Goal: Task Accomplishment & Management: Use online tool/utility

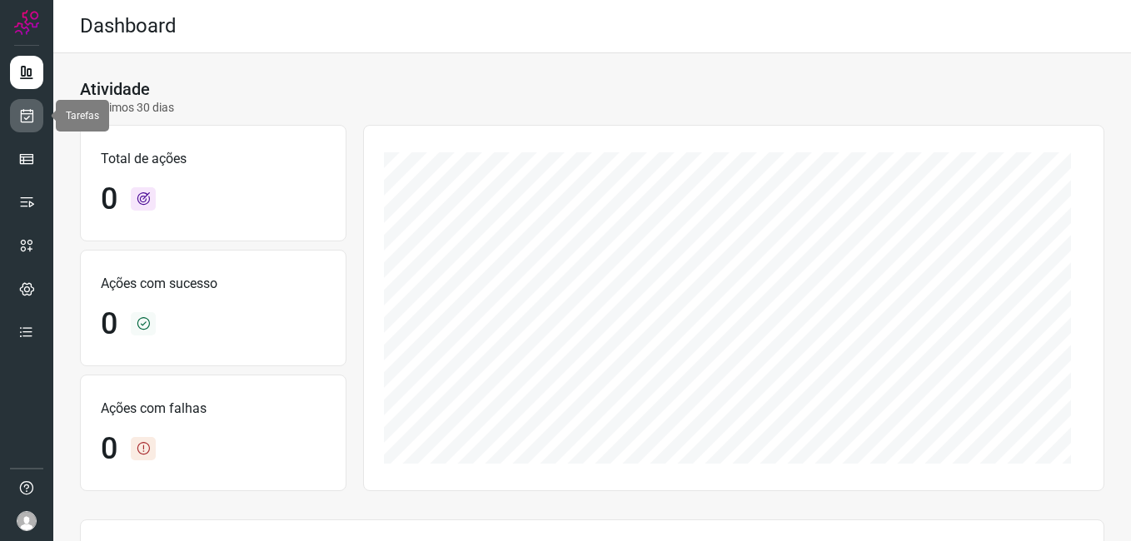
click at [28, 112] on icon at bounding box center [26, 115] width 17 height 17
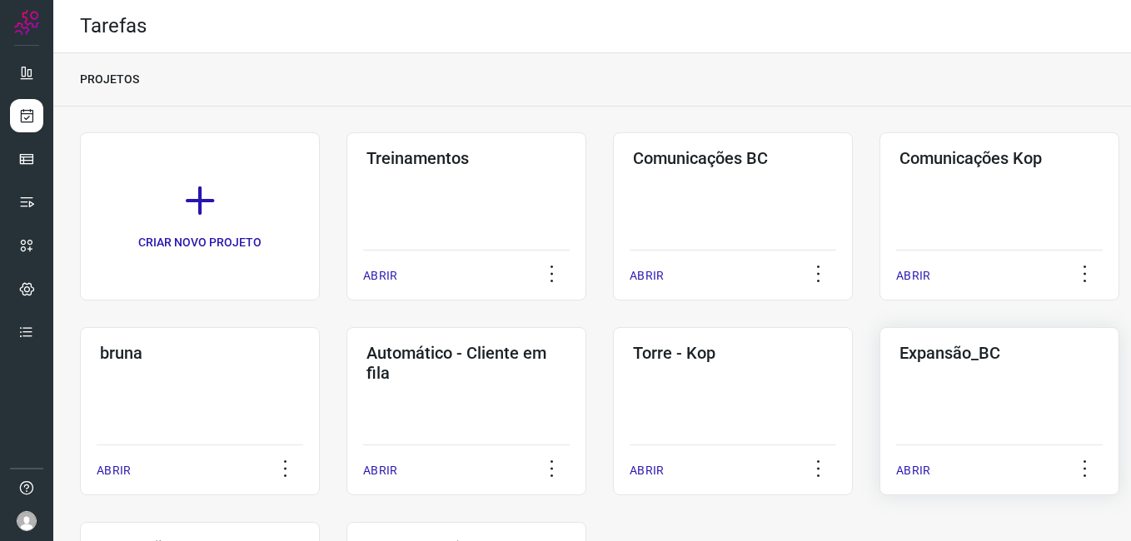
drag, startPoint x: 949, startPoint y: 425, endPoint x: 936, endPoint y: 415, distance: 16.2
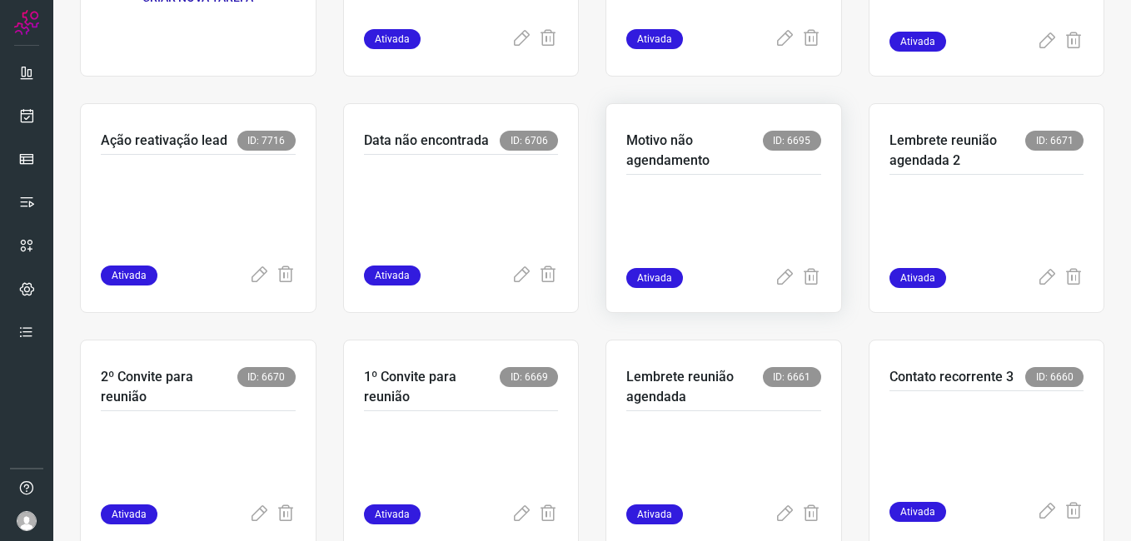
scroll to position [333, 0]
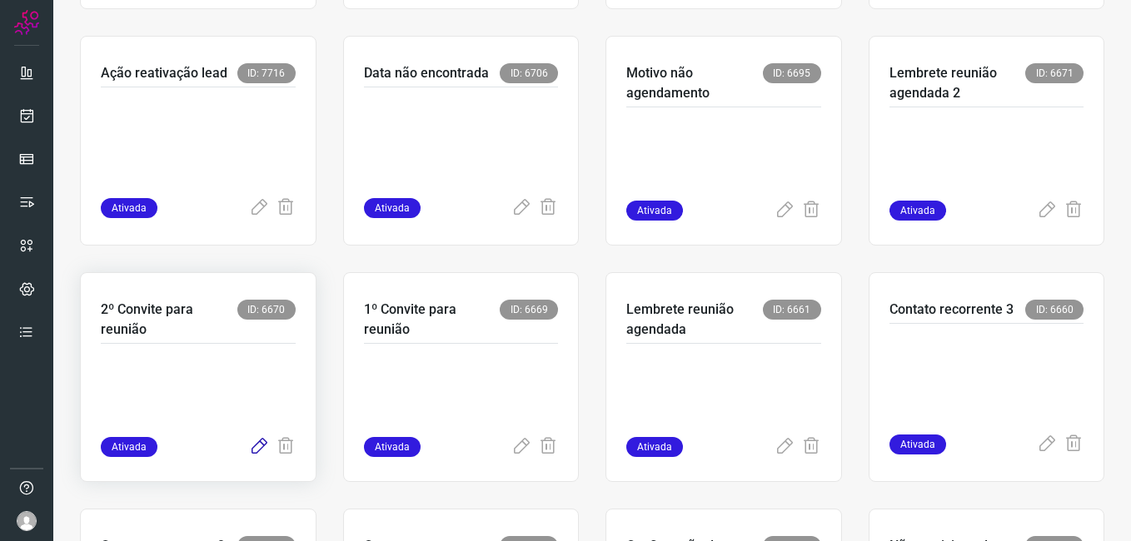
click at [255, 445] on icon at bounding box center [259, 447] width 20 height 20
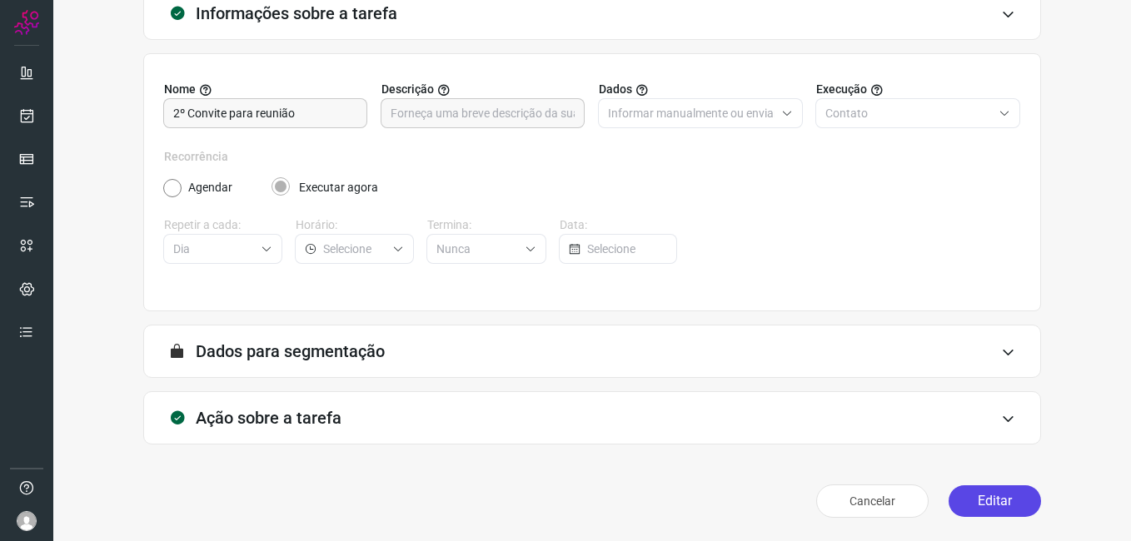
click at [968, 494] on button "Editar" at bounding box center [994, 501] width 92 height 32
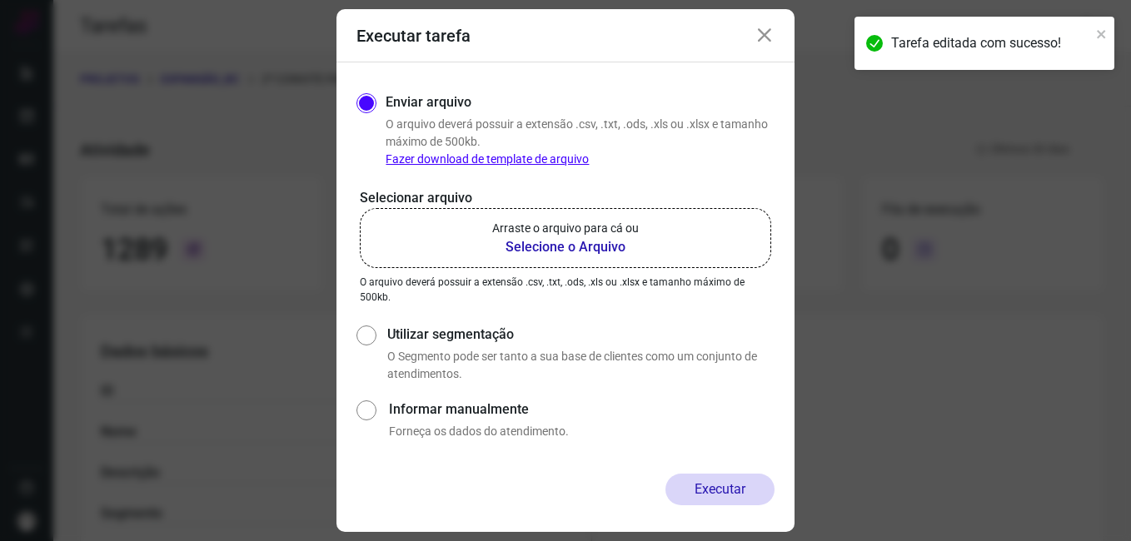
click at [570, 248] on b "Selecione o Arquivo" at bounding box center [565, 247] width 147 height 20
click at [0, 0] on input "Arraste o arquivo para cá ou Selecione o Arquivo" at bounding box center [0, 0] width 0 height 0
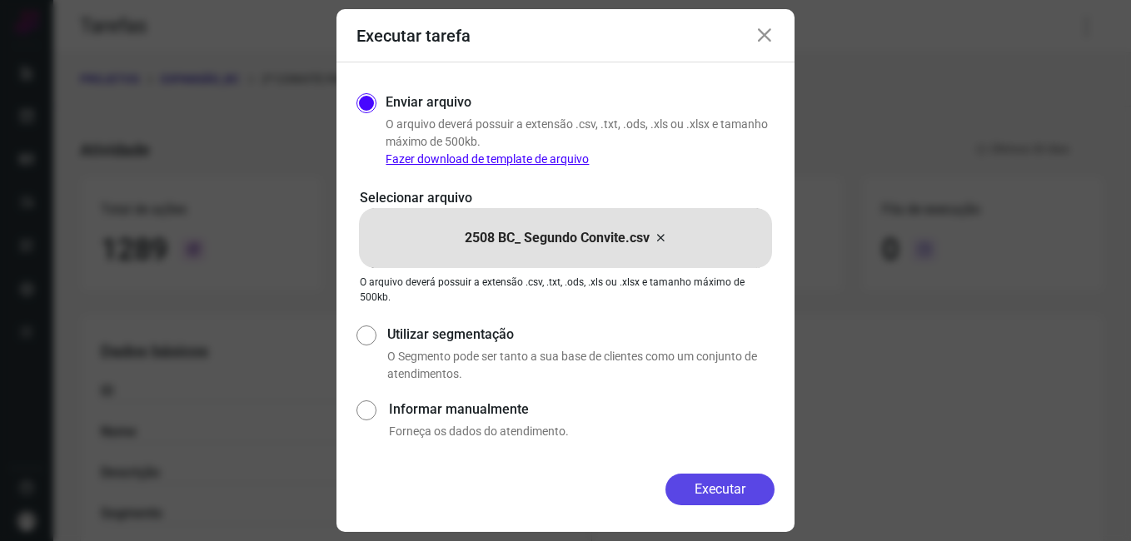
click at [686, 485] on button "Executar" at bounding box center [719, 490] width 109 height 32
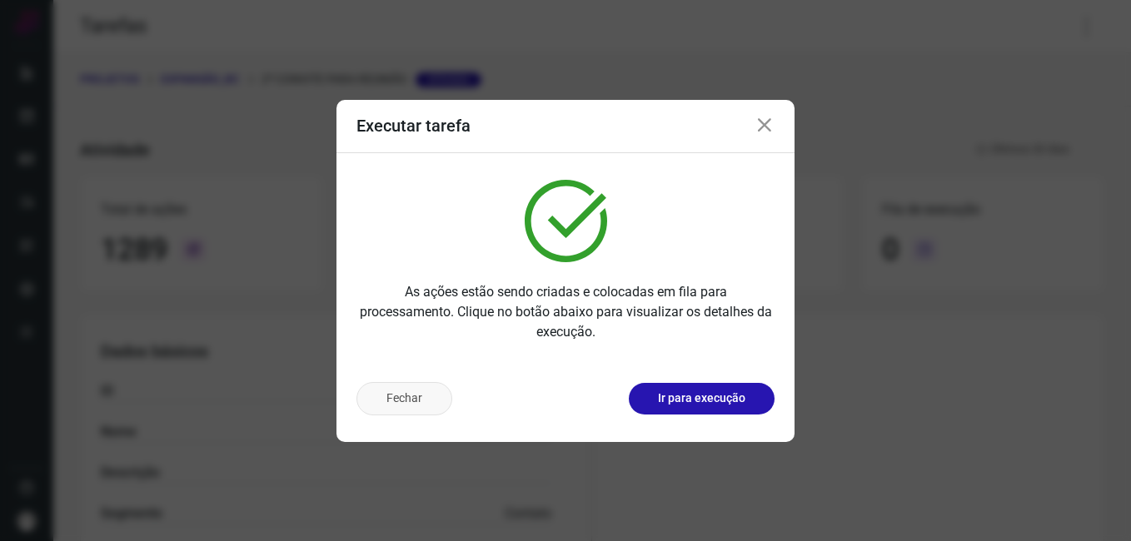
click at [419, 393] on button "Fechar" at bounding box center [404, 398] width 96 height 33
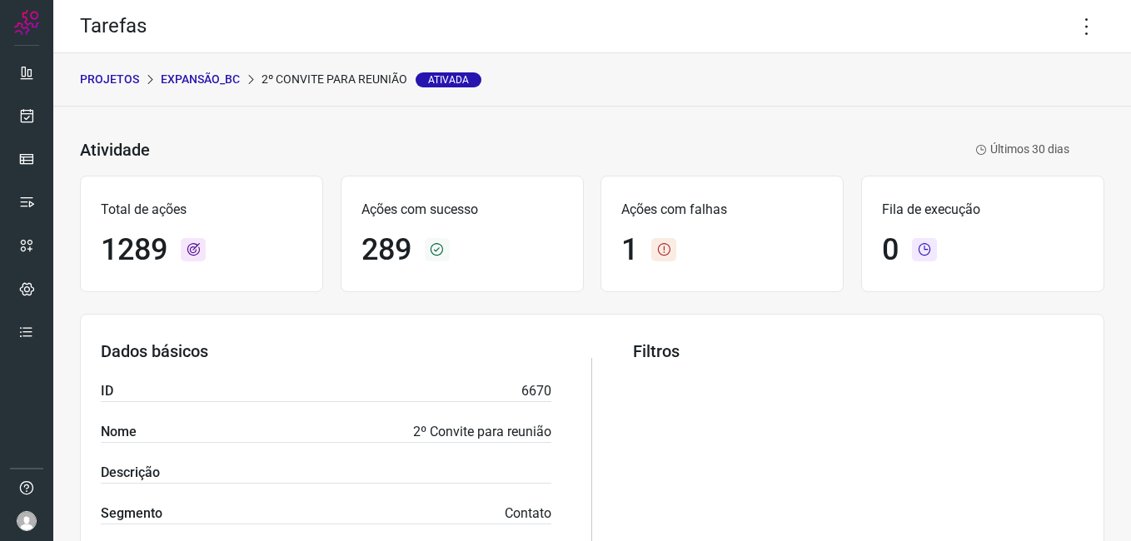
click at [204, 78] on p "Expansão_BC" at bounding box center [200, 79] width 79 height 17
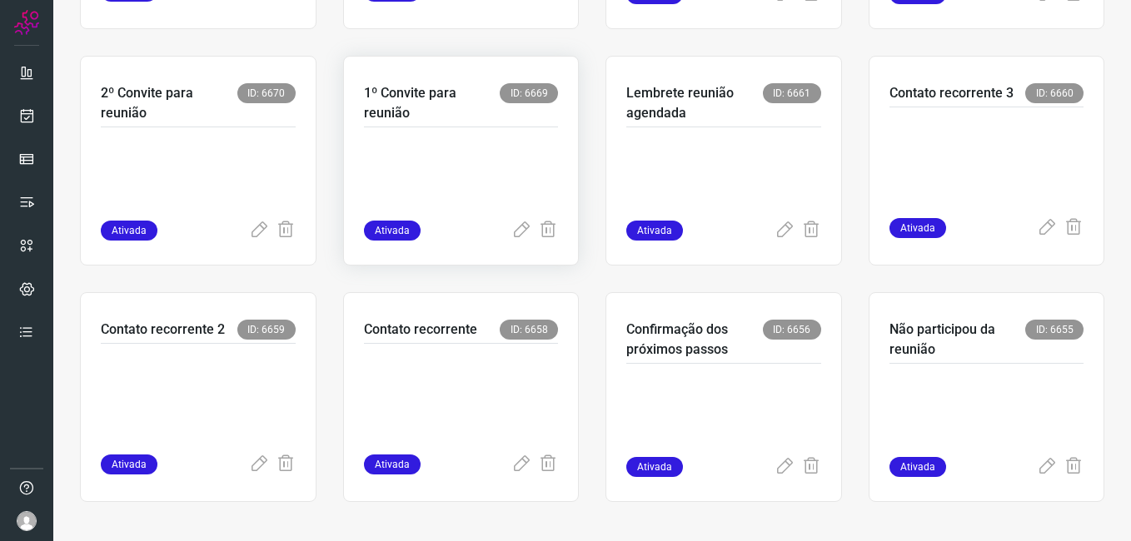
scroll to position [552, 0]
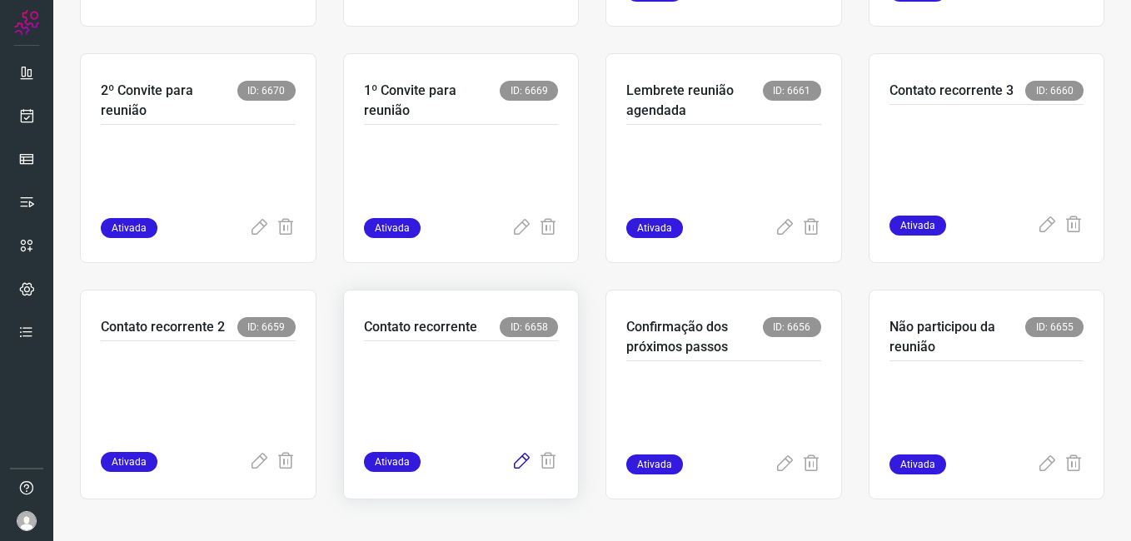
click at [518, 457] on icon at bounding box center [521, 462] width 20 height 20
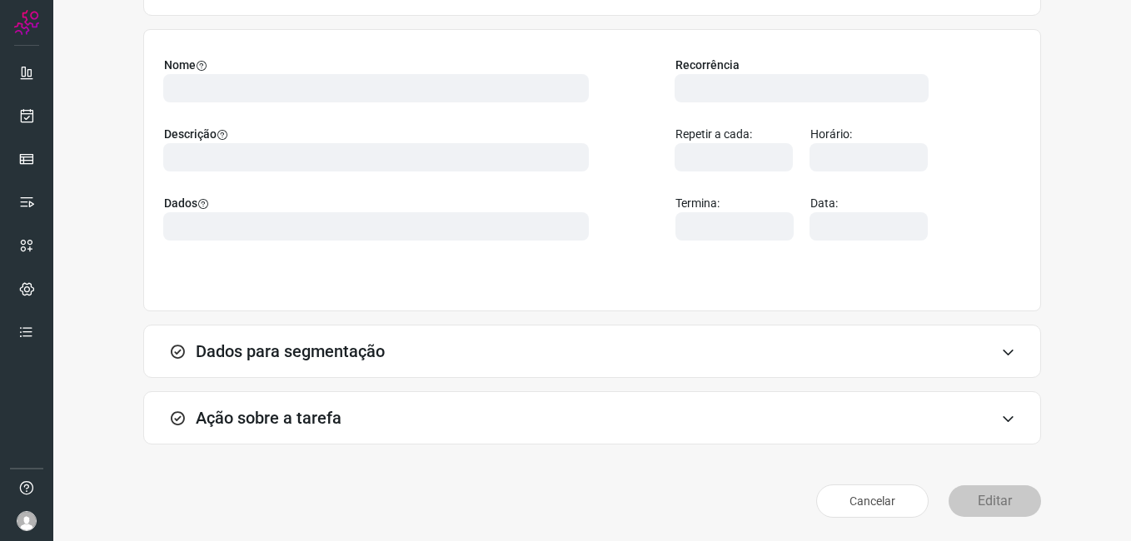
scroll to position [109, 0]
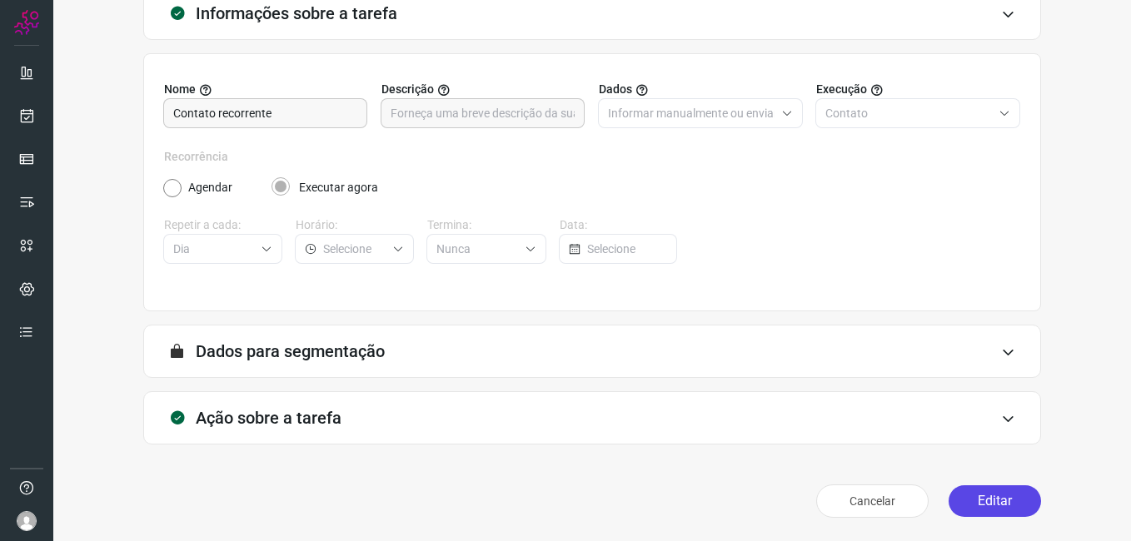
click at [948, 505] on button "Editar" at bounding box center [994, 501] width 92 height 32
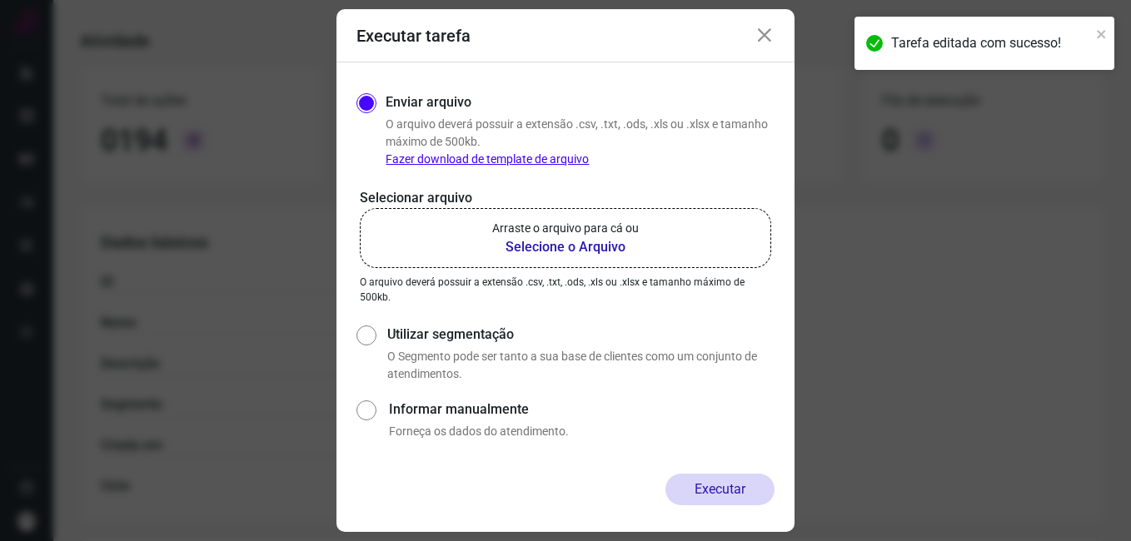
click at [551, 249] on b "Selecione o Arquivo" at bounding box center [565, 247] width 147 height 20
click at [0, 0] on input "Arraste o arquivo para cá ou Selecione o Arquivo" at bounding box center [0, 0] width 0 height 0
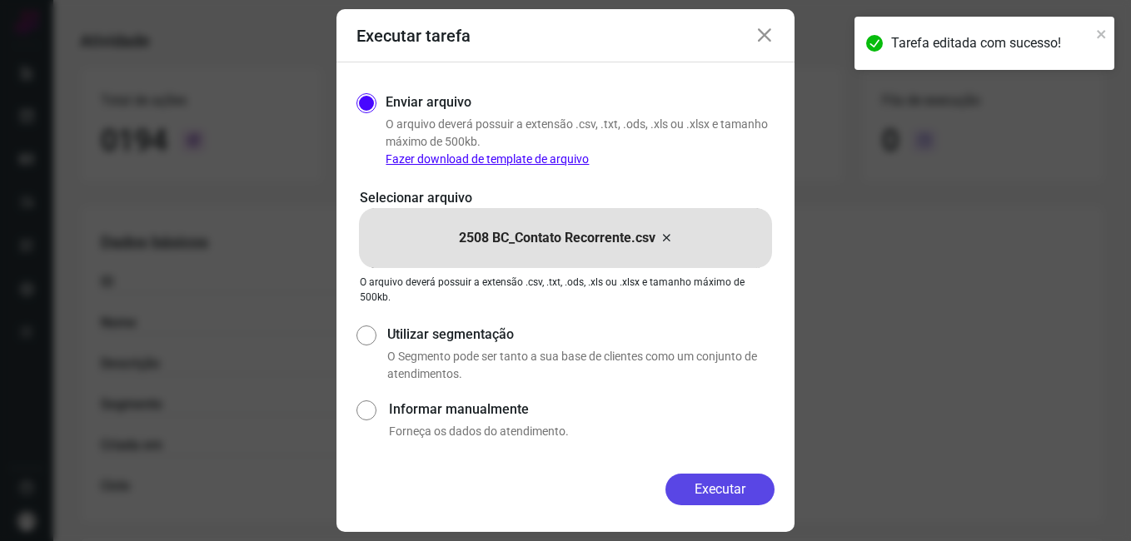
click at [713, 491] on button "Executar" at bounding box center [719, 490] width 109 height 32
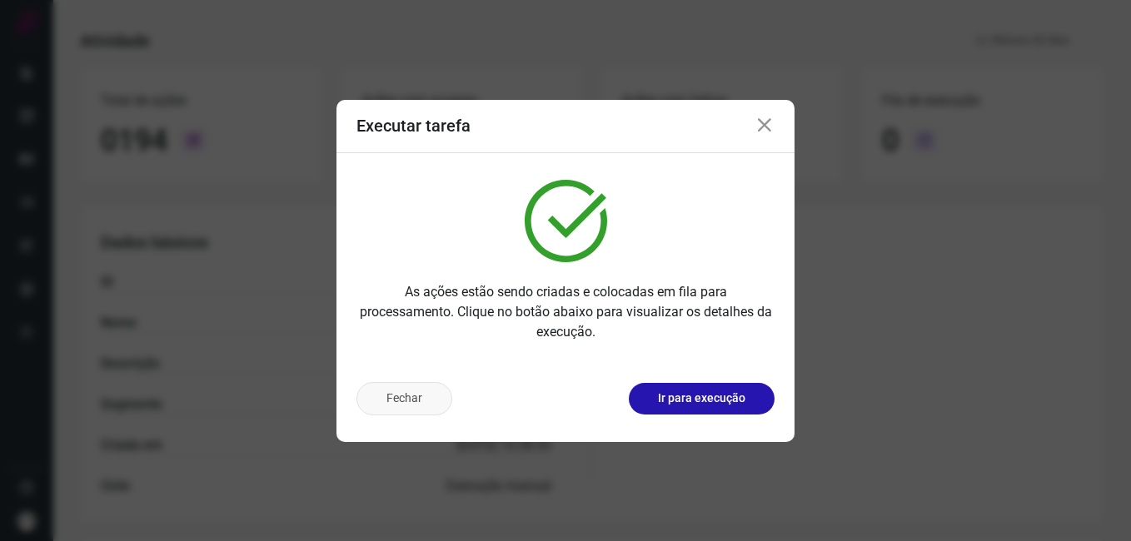
click at [400, 409] on button "Fechar" at bounding box center [404, 398] width 96 height 33
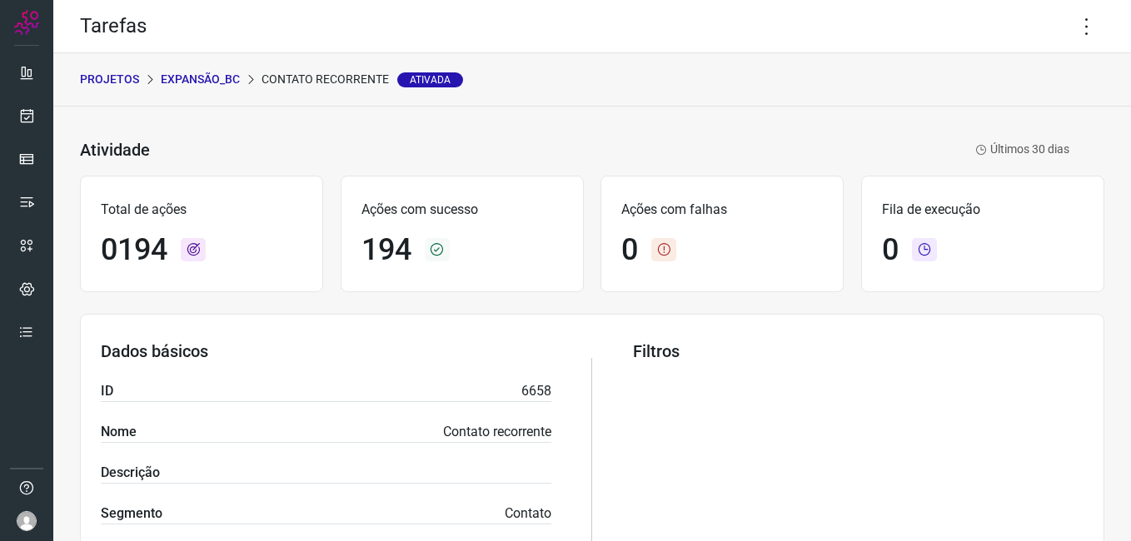
click at [211, 78] on p "Expansão_BC" at bounding box center [200, 79] width 79 height 17
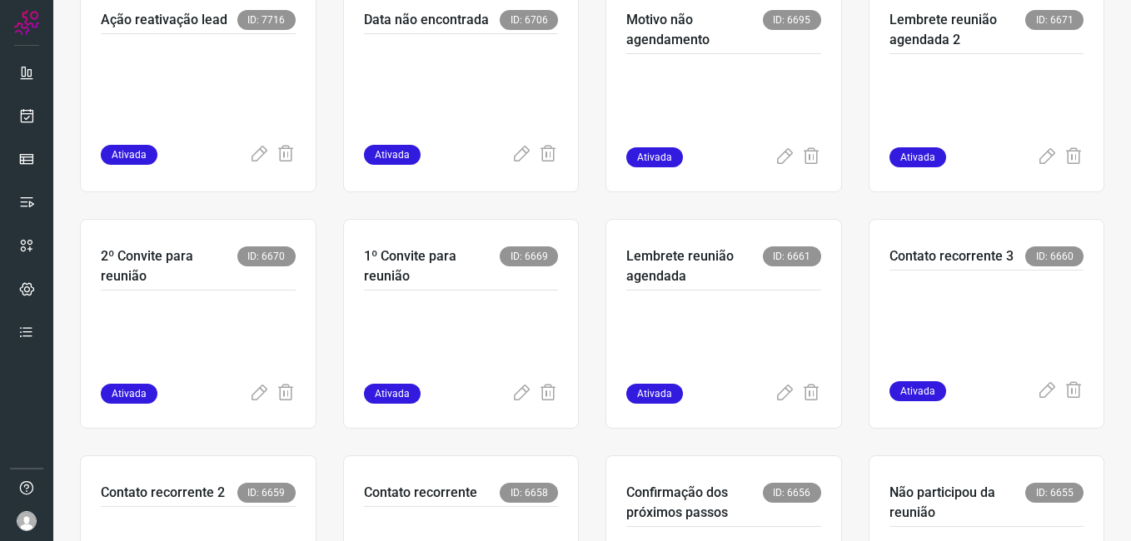
scroll to position [416, 0]
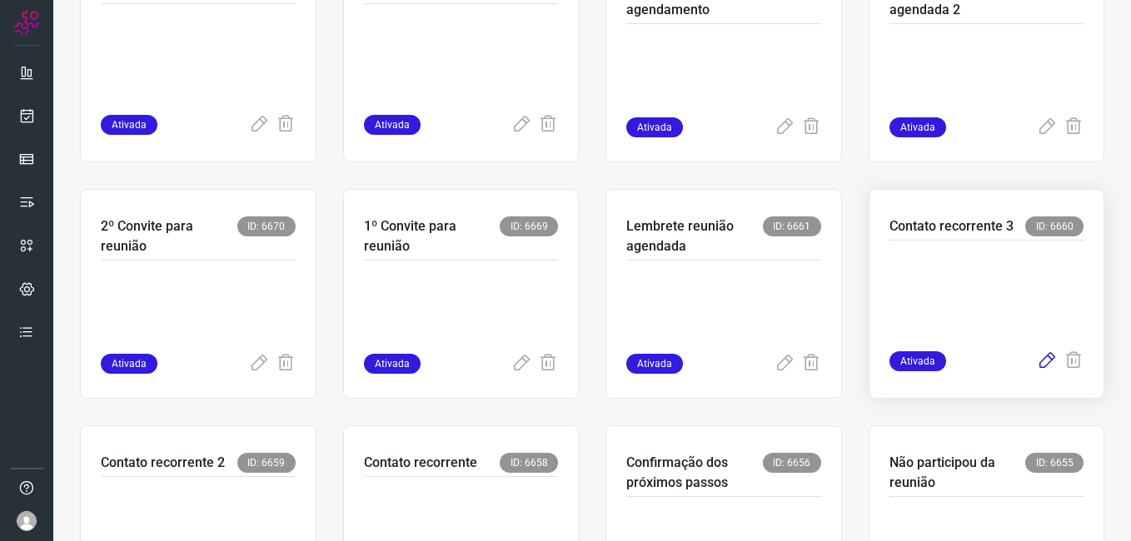
click at [1036, 363] on icon at bounding box center [1046, 361] width 20 height 20
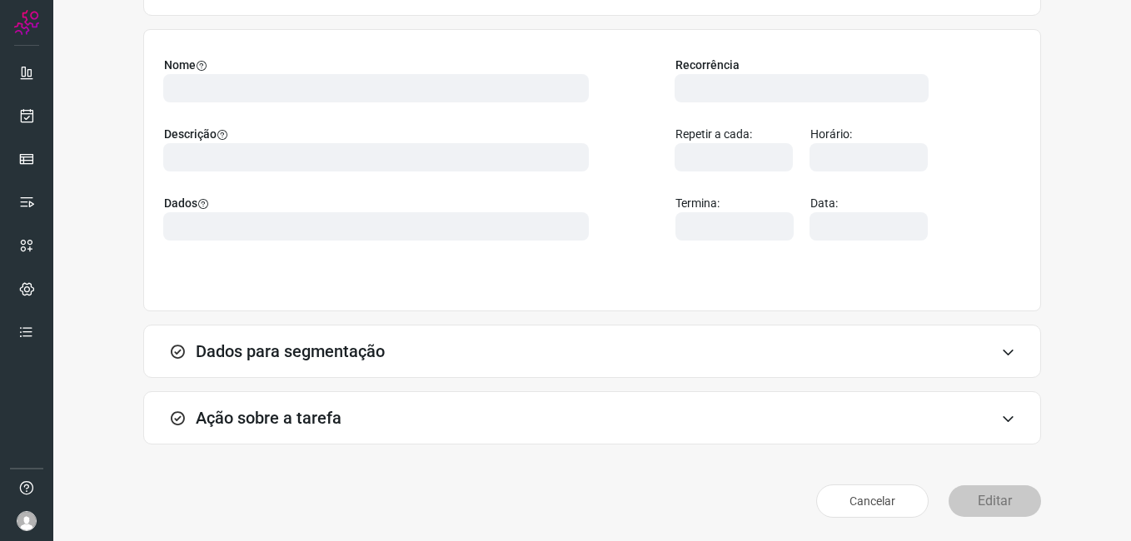
scroll to position [109, 0]
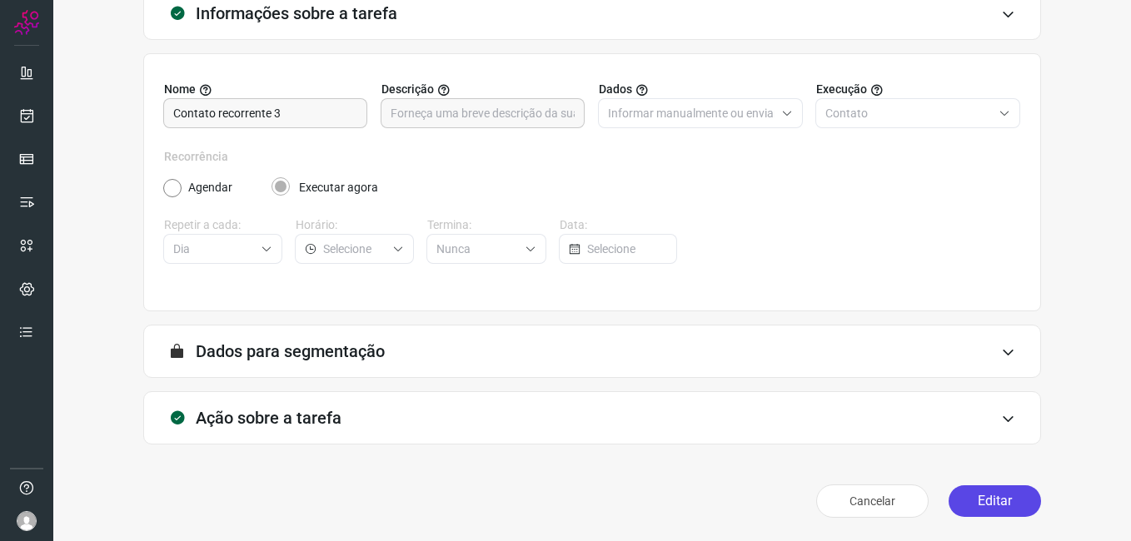
click at [983, 500] on button "Editar" at bounding box center [994, 501] width 92 height 32
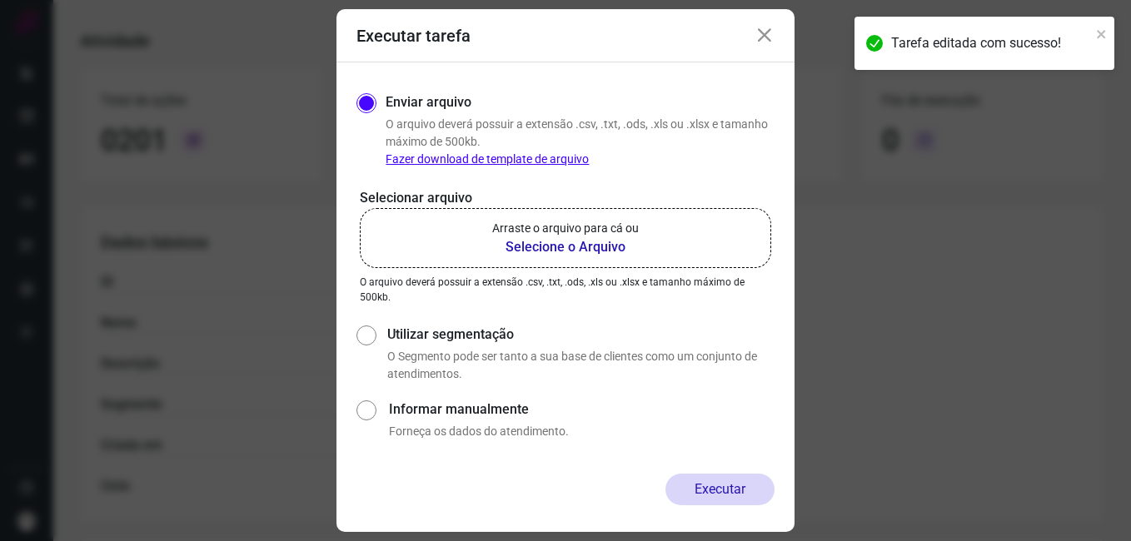
click at [549, 249] on b "Selecione o Arquivo" at bounding box center [565, 247] width 147 height 20
click at [0, 0] on input "Arraste o arquivo para cá ou Selecione o Arquivo" at bounding box center [0, 0] width 0 height 0
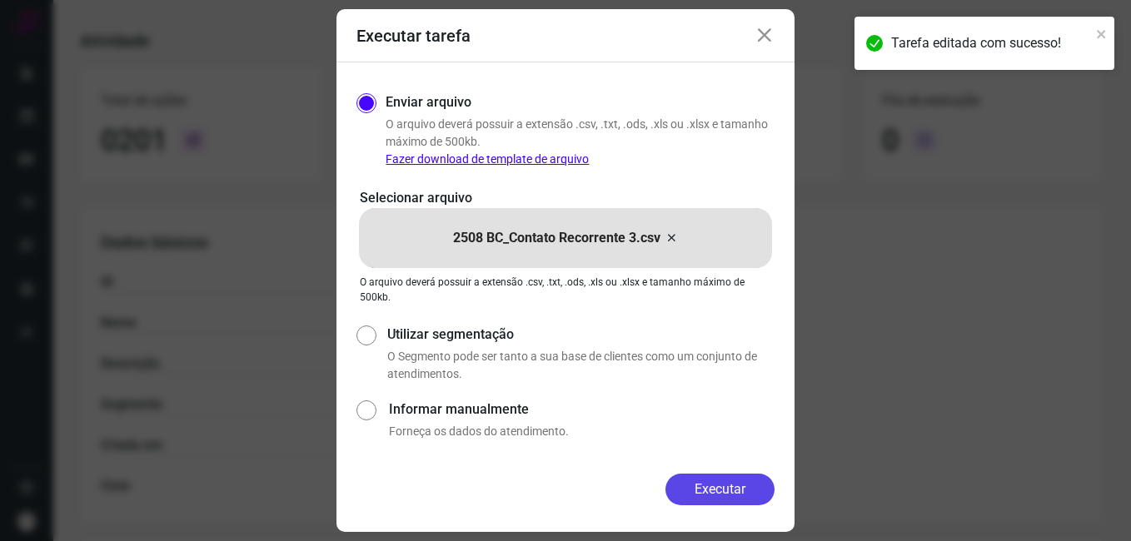
click at [693, 483] on button "Executar" at bounding box center [719, 490] width 109 height 32
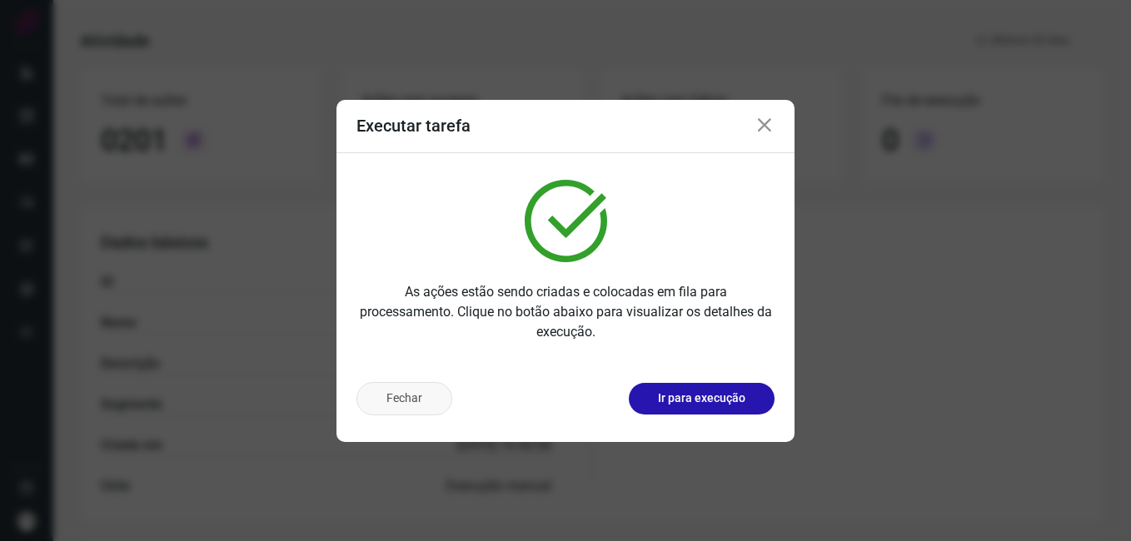
click at [424, 390] on button "Fechar" at bounding box center [404, 398] width 96 height 33
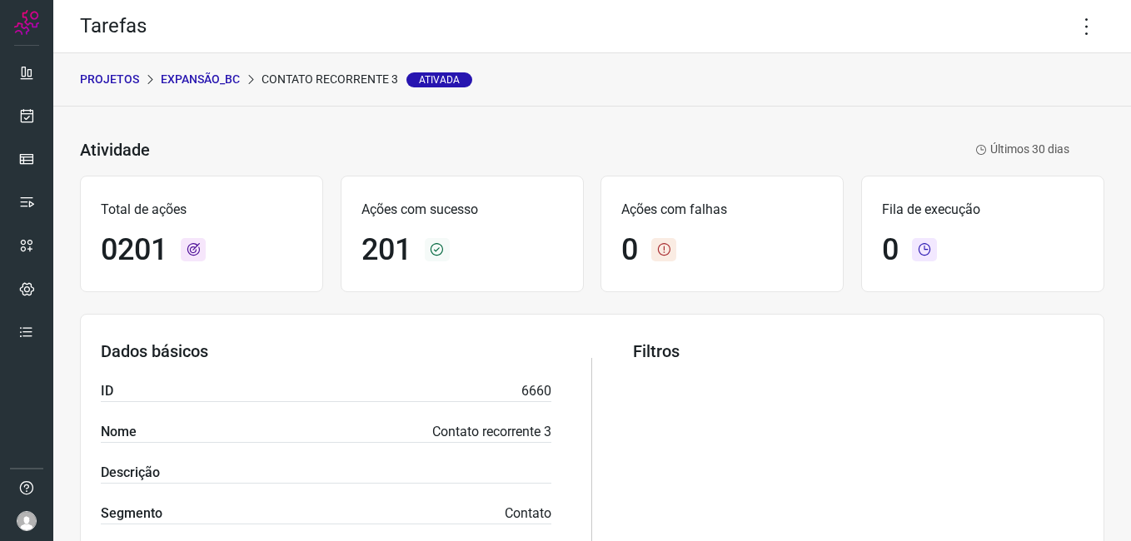
click at [215, 79] on p "Expansão_BC" at bounding box center [200, 79] width 79 height 17
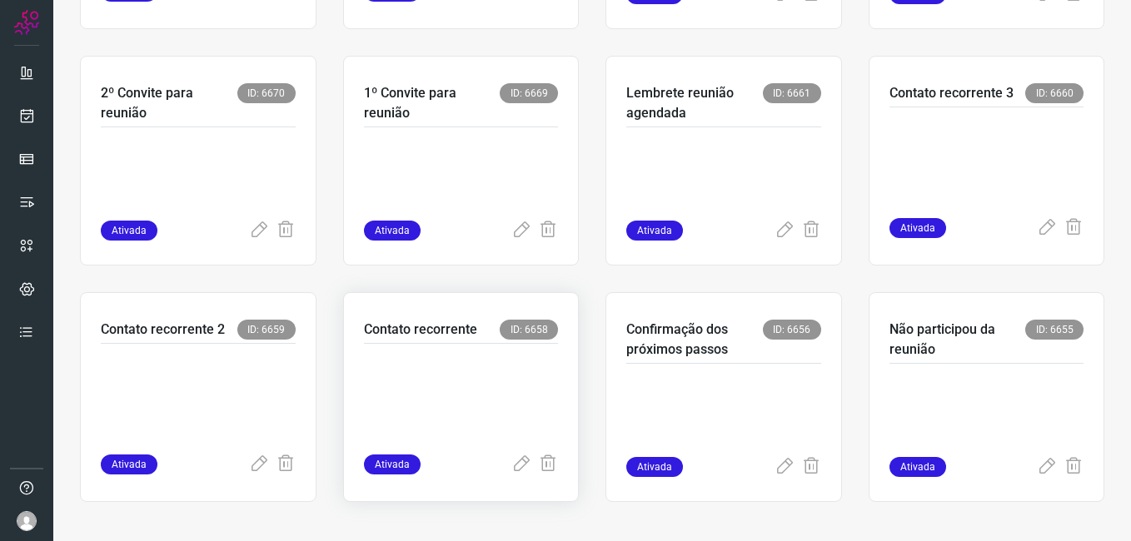
scroll to position [552, 0]
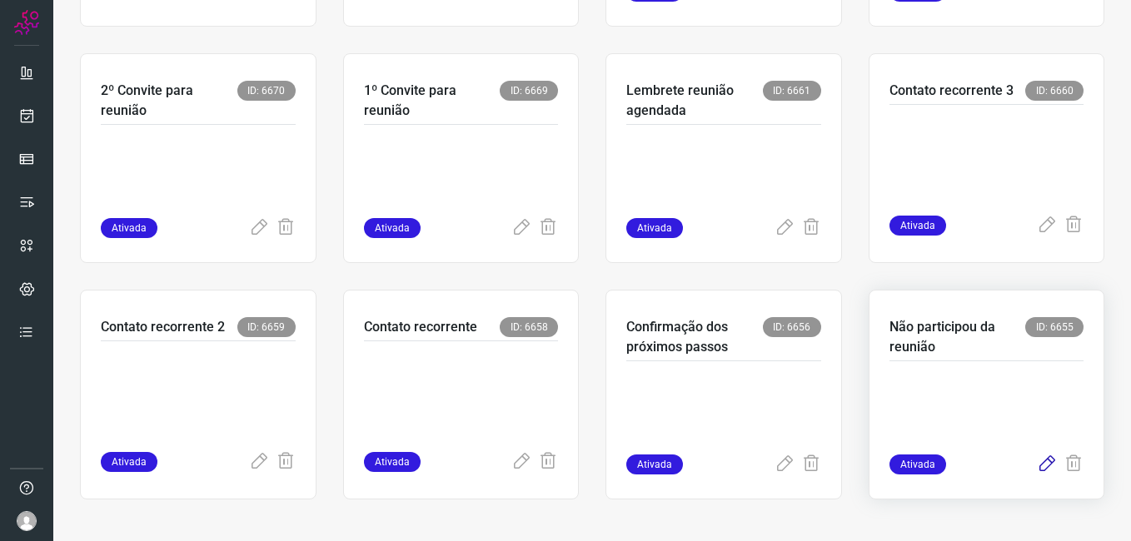
click at [1036, 469] on icon at bounding box center [1046, 465] width 20 height 20
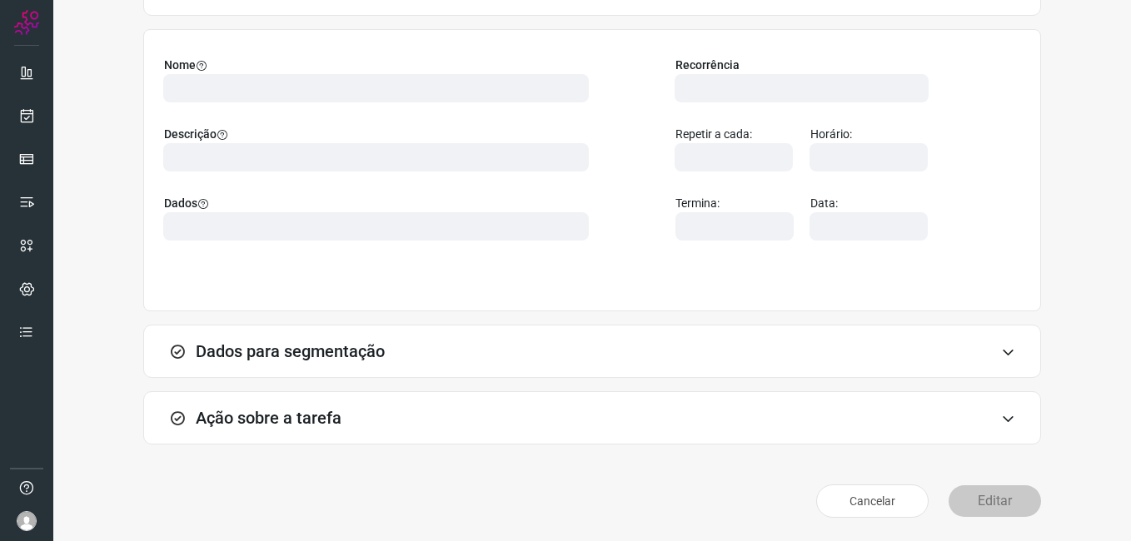
scroll to position [109, 0]
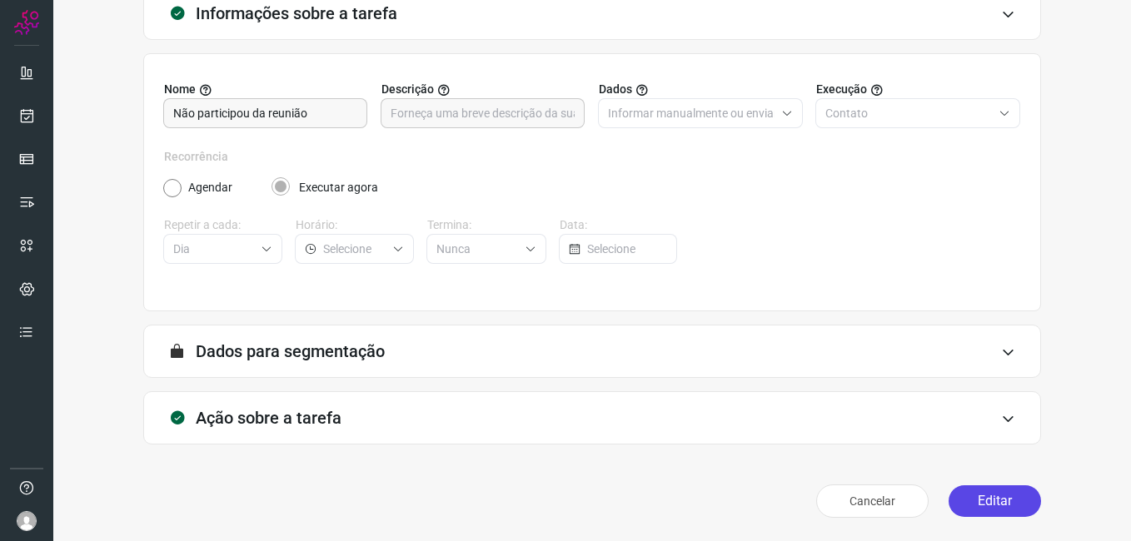
click at [969, 506] on button "Editar" at bounding box center [994, 501] width 92 height 32
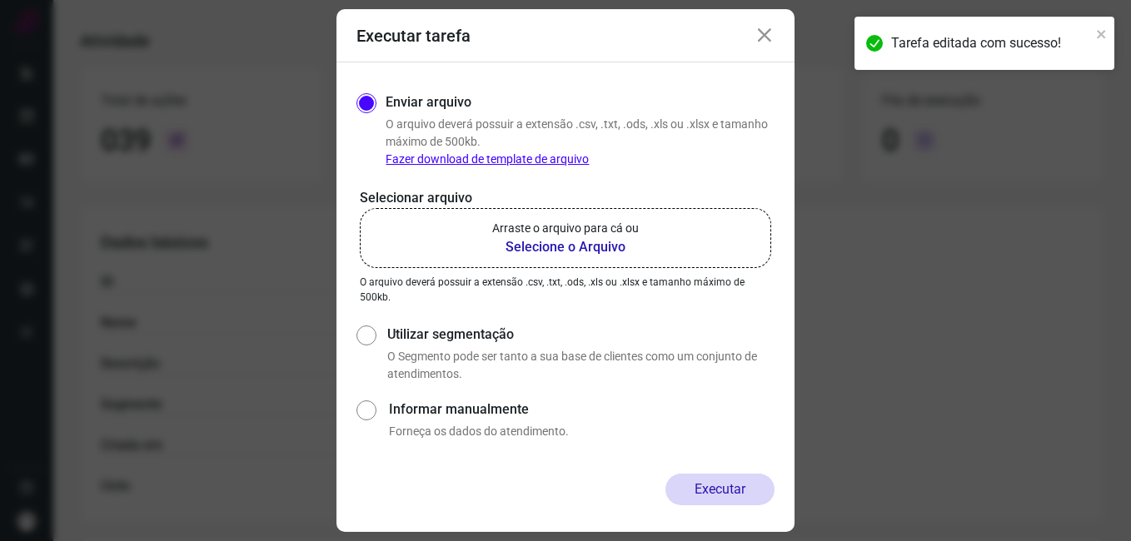
click at [565, 253] on b "Selecione o Arquivo" at bounding box center [565, 247] width 147 height 20
click at [0, 0] on input "Arraste o arquivo para cá ou Selecione o Arquivo" at bounding box center [0, 0] width 0 height 0
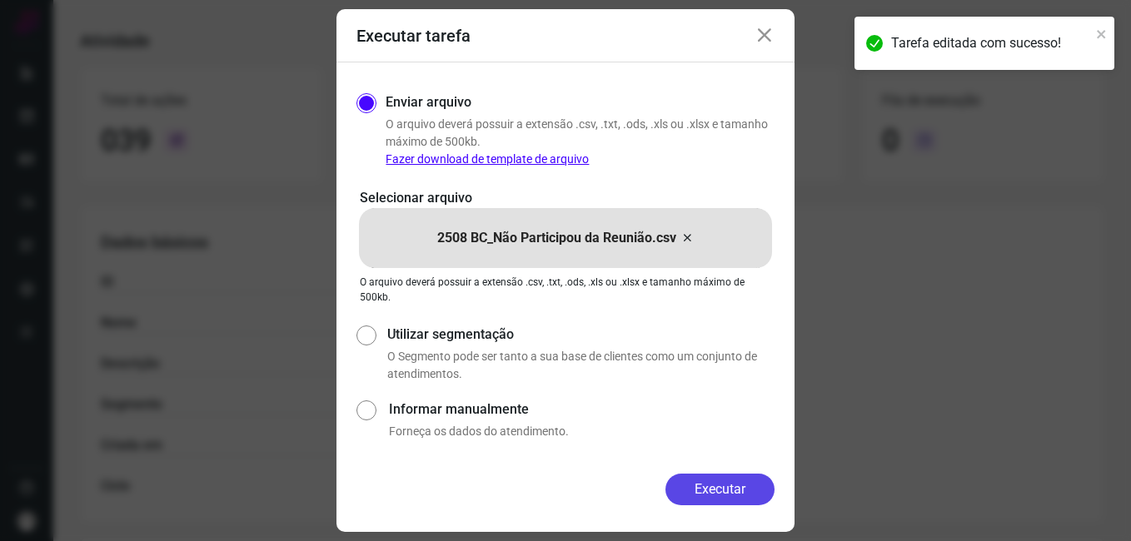
click at [695, 475] on button "Executar" at bounding box center [719, 490] width 109 height 32
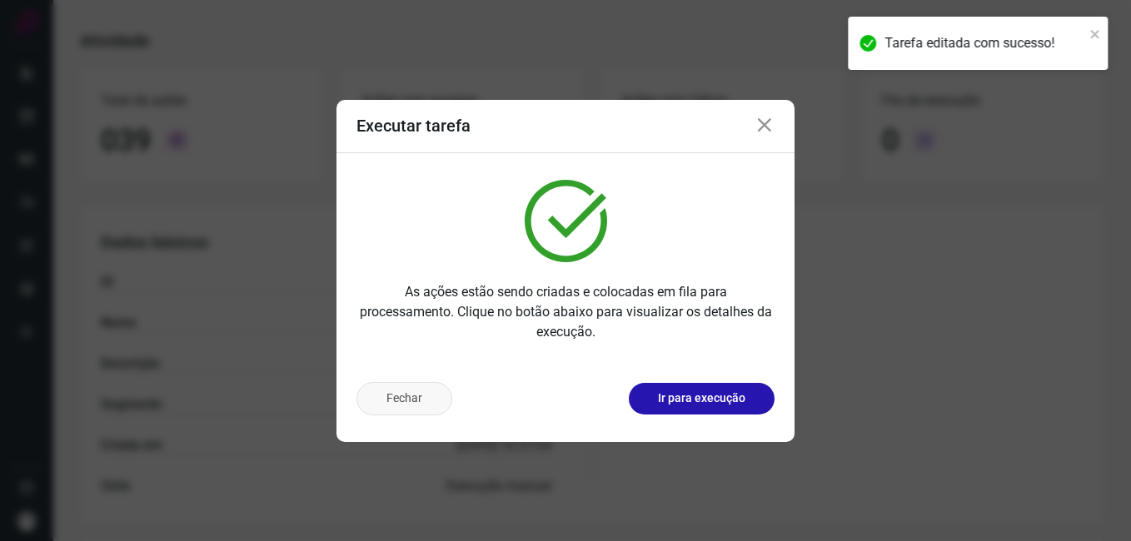
drag, startPoint x: 390, startPoint y: 392, endPoint x: 389, endPoint y: 384, distance: 8.4
click at [389, 390] on button "Fechar" at bounding box center [404, 398] width 96 height 33
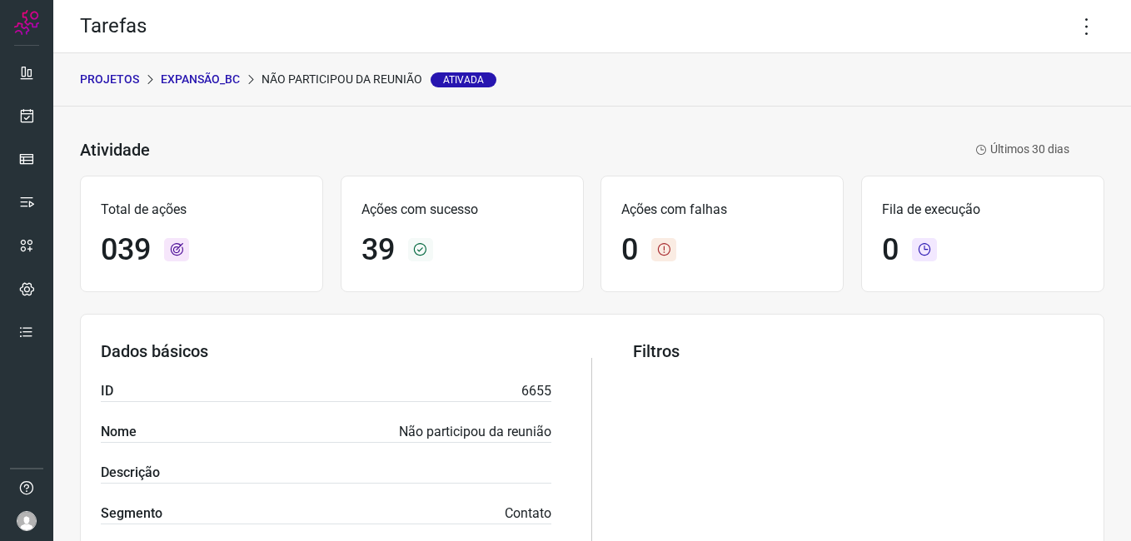
click at [223, 80] on p "Expansão_BC" at bounding box center [200, 79] width 79 height 17
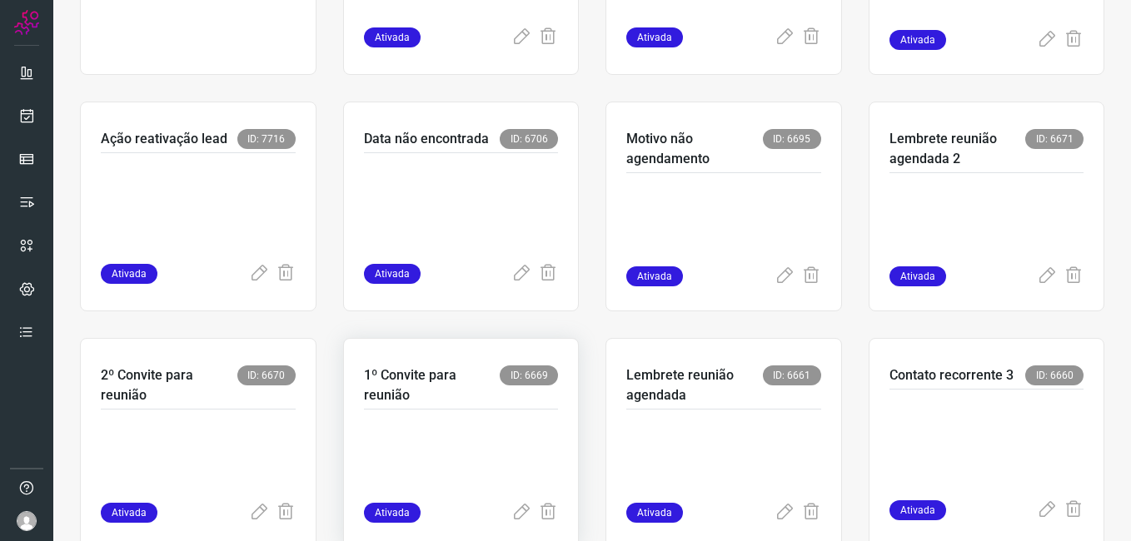
scroll to position [333, 0]
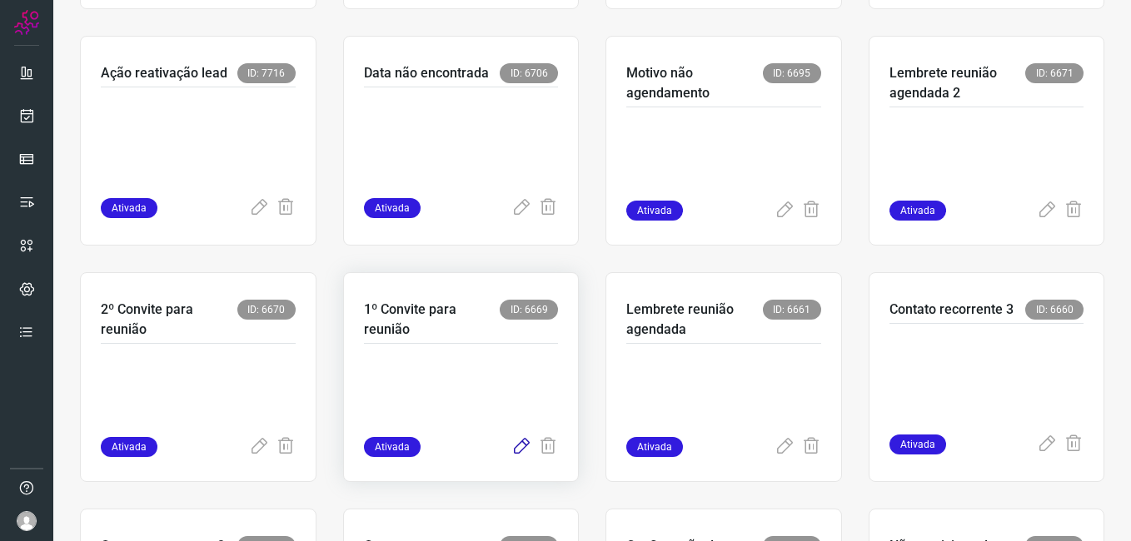
click at [511, 446] on icon at bounding box center [521, 447] width 20 height 20
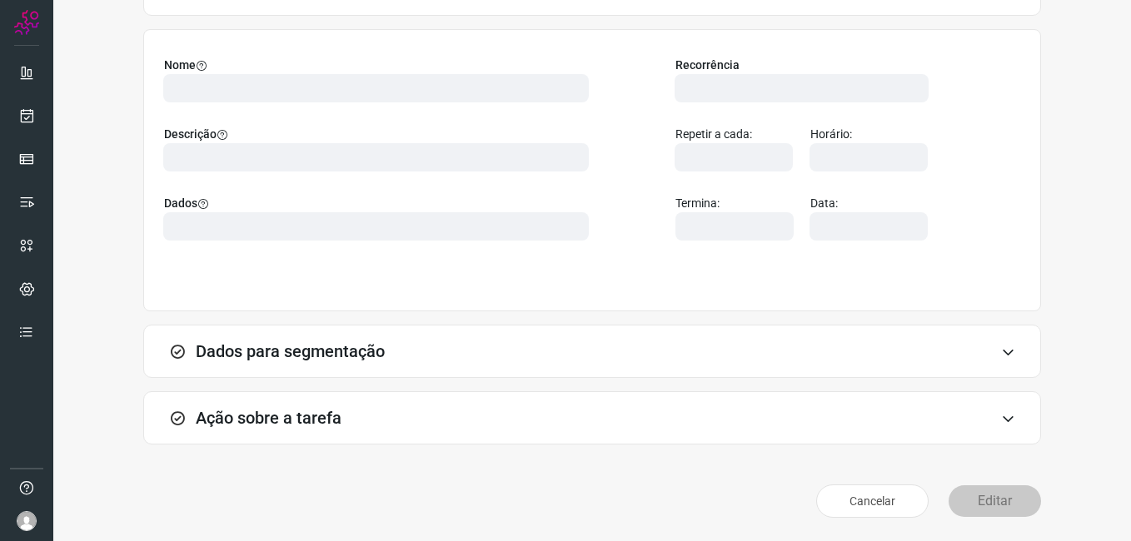
scroll to position [109, 0]
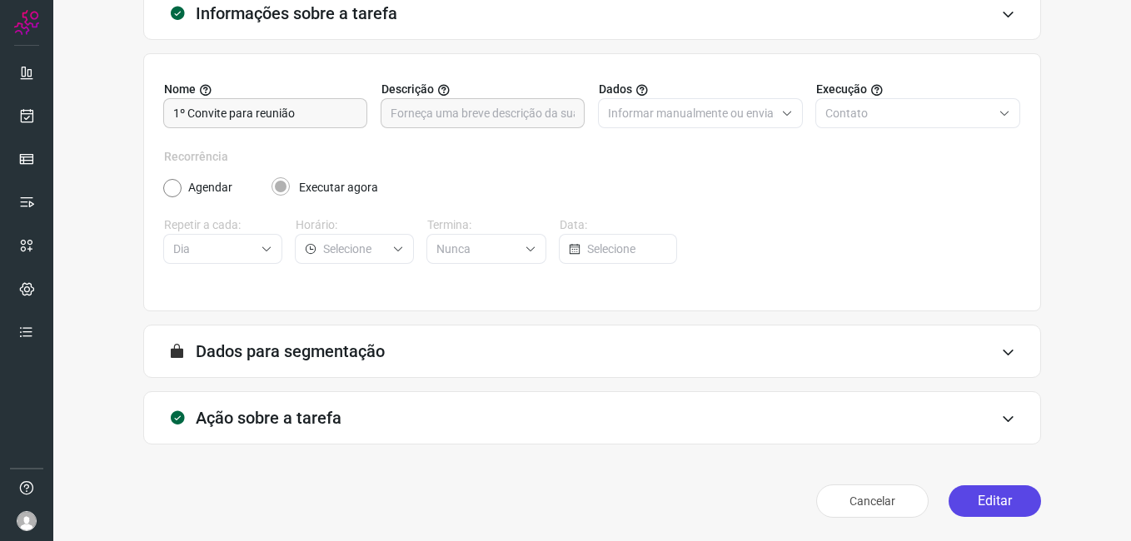
click at [954, 505] on button "Editar" at bounding box center [994, 501] width 92 height 32
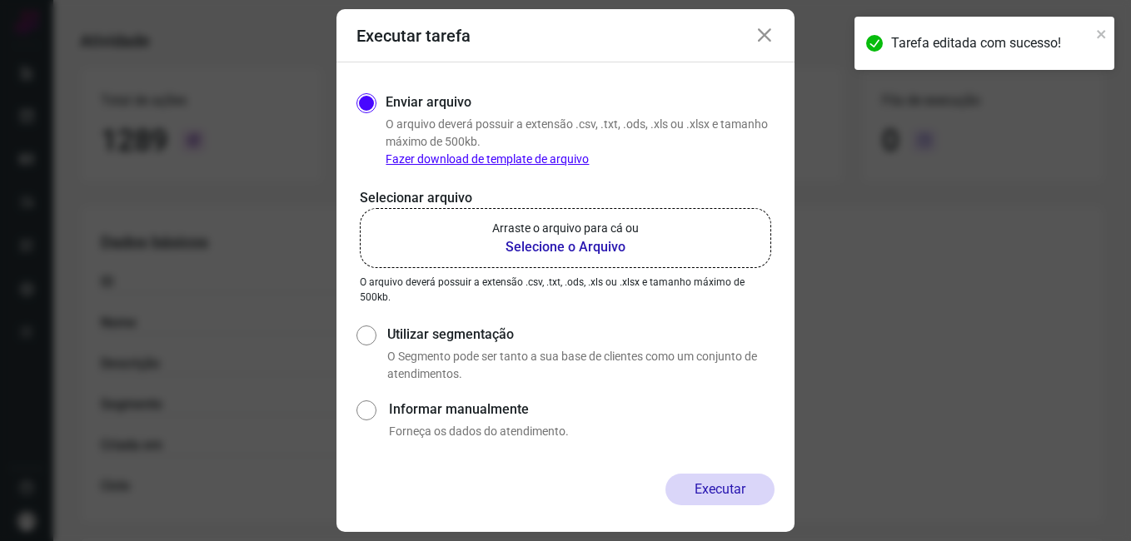
click at [569, 246] on b "Selecione o Arquivo" at bounding box center [565, 247] width 147 height 20
click at [0, 0] on input "Arraste o arquivo para cá ou Selecione o Arquivo" at bounding box center [0, 0] width 0 height 0
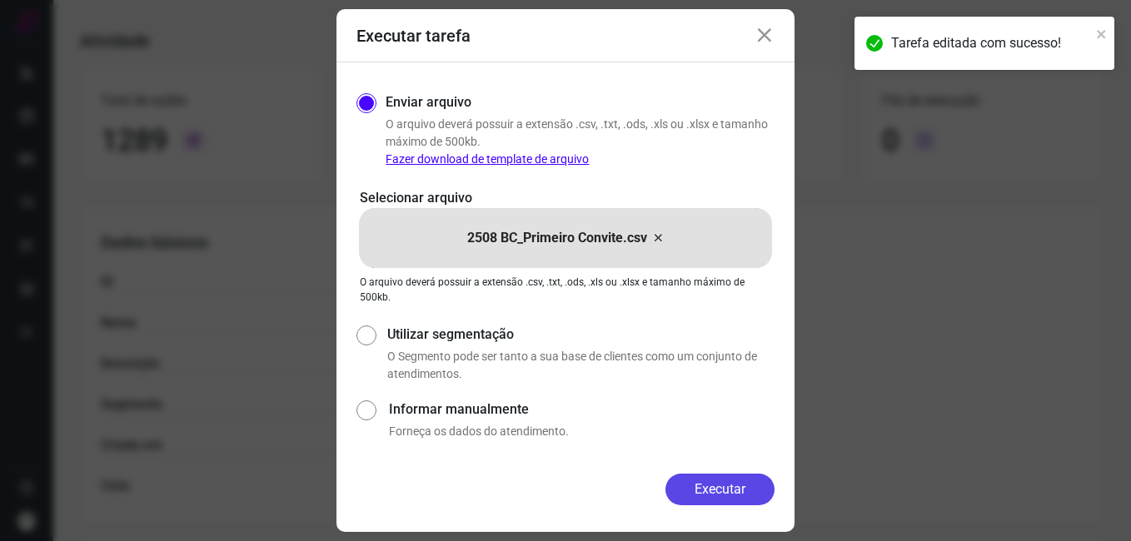
click at [665, 489] on button "Executar" at bounding box center [719, 490] width 109 height 32
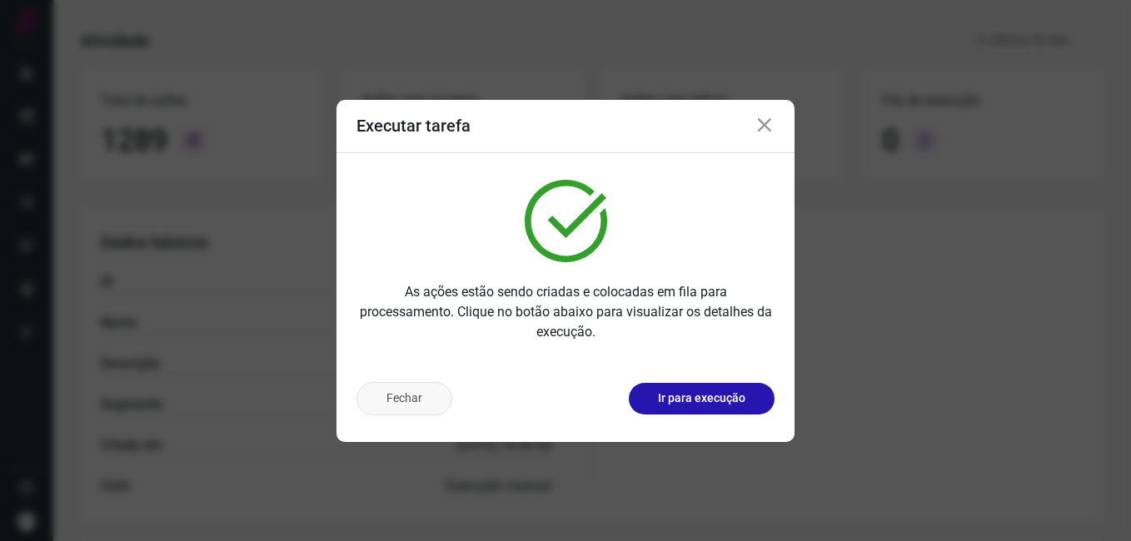
click at [428, 409] on button "Fechar" at bounding box center [404, 398] width 96 height 33
